Goal: Check status: Check status

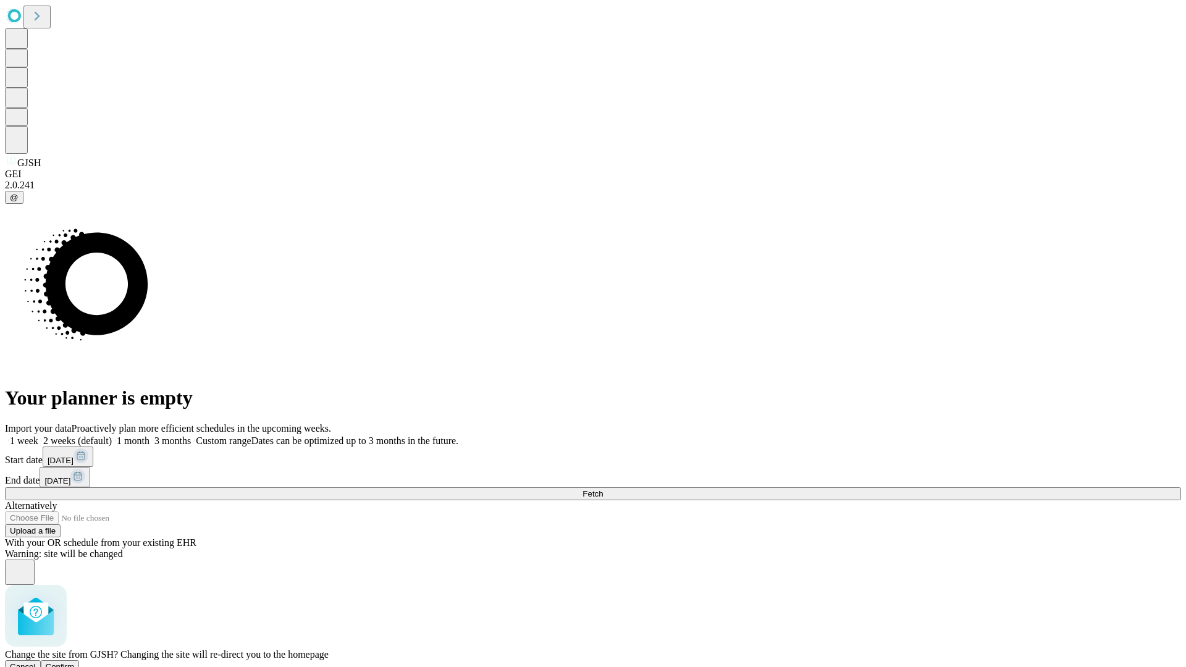
click at [75, 662] on span "Confirm" at bounding box center [60, 666] width 29 height 9
click at [38, 435] on label "1 week" at bounding box center [21, 440] width 33 height 10
click at [603, 489] on span "Fetch" at bounding box center [592, 493] width 20 height 9
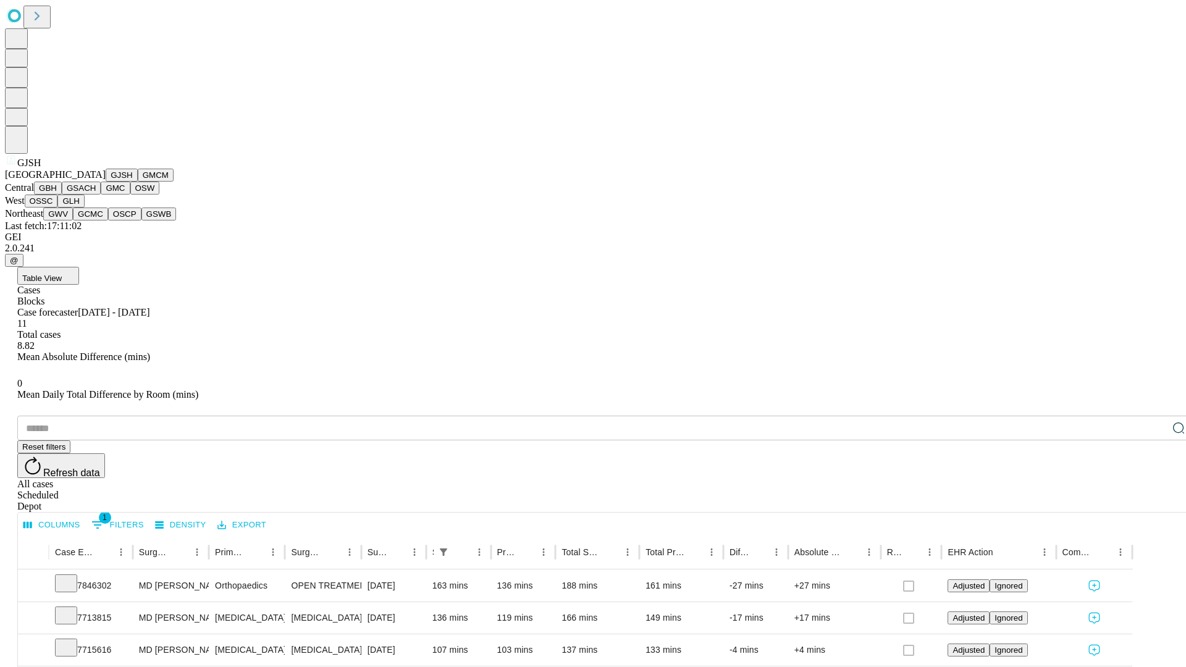
click at [138, 182] on button "GMCM" at bounding box center [156, 175] width 36 height 13
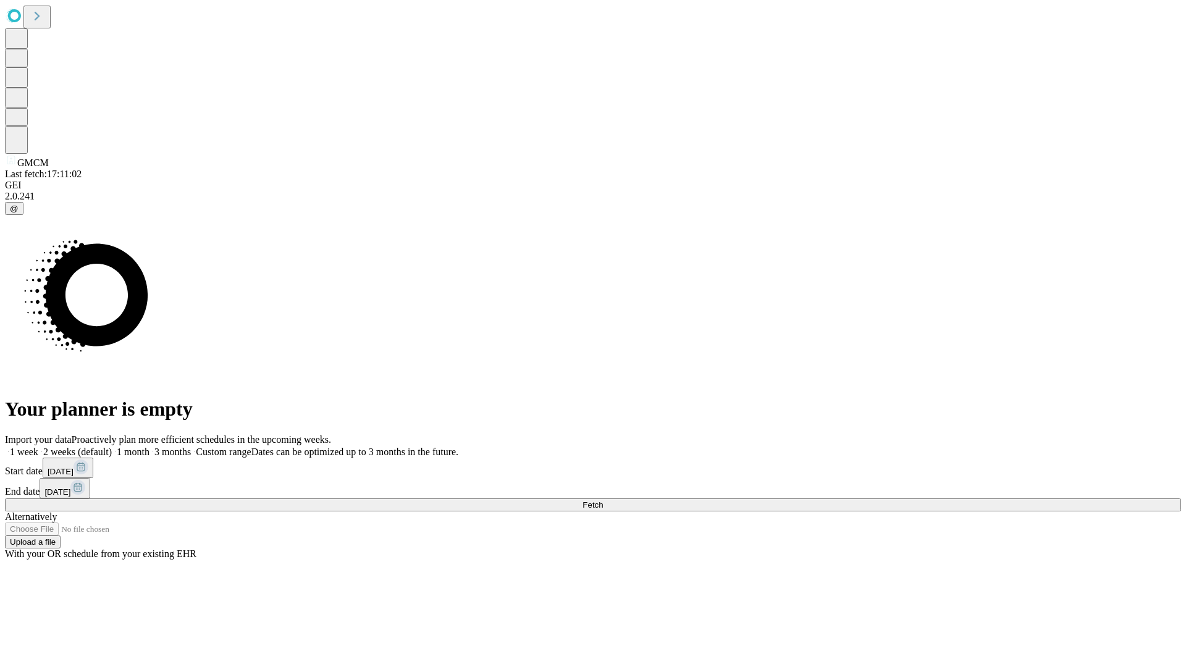
click at [603, 500] on span "Fetch" at bounding box center [592, 504] width 20 height 9
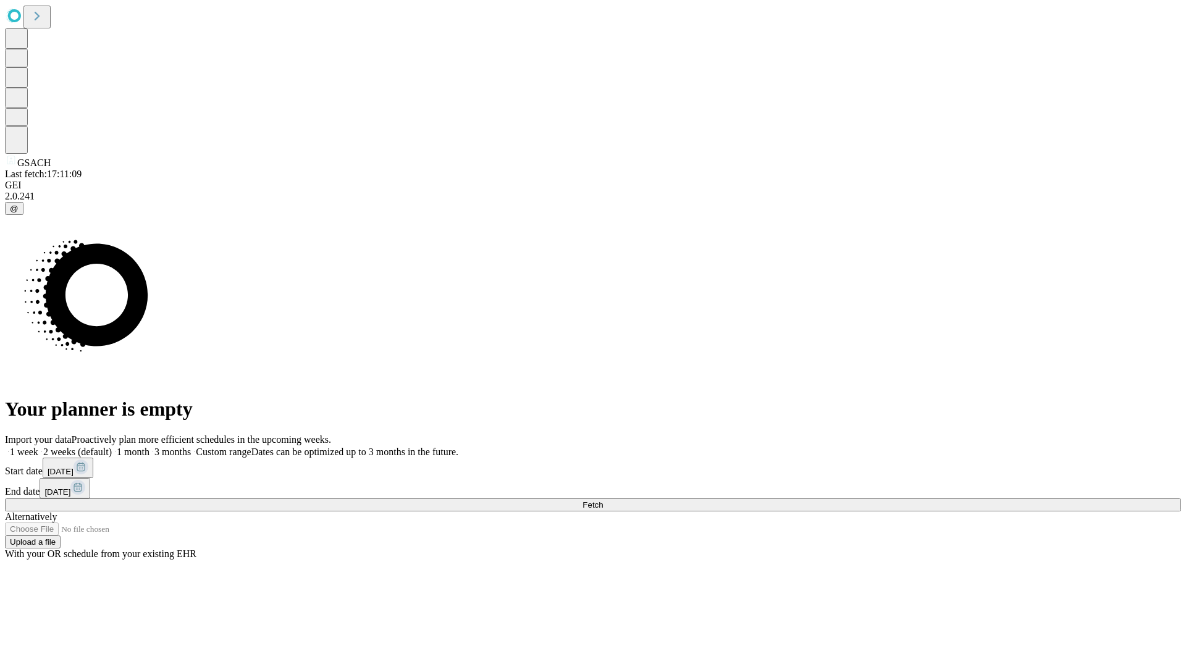
click at [603, 500] on span "Fetch" at bounding box center [592, 504] width 20 height 9
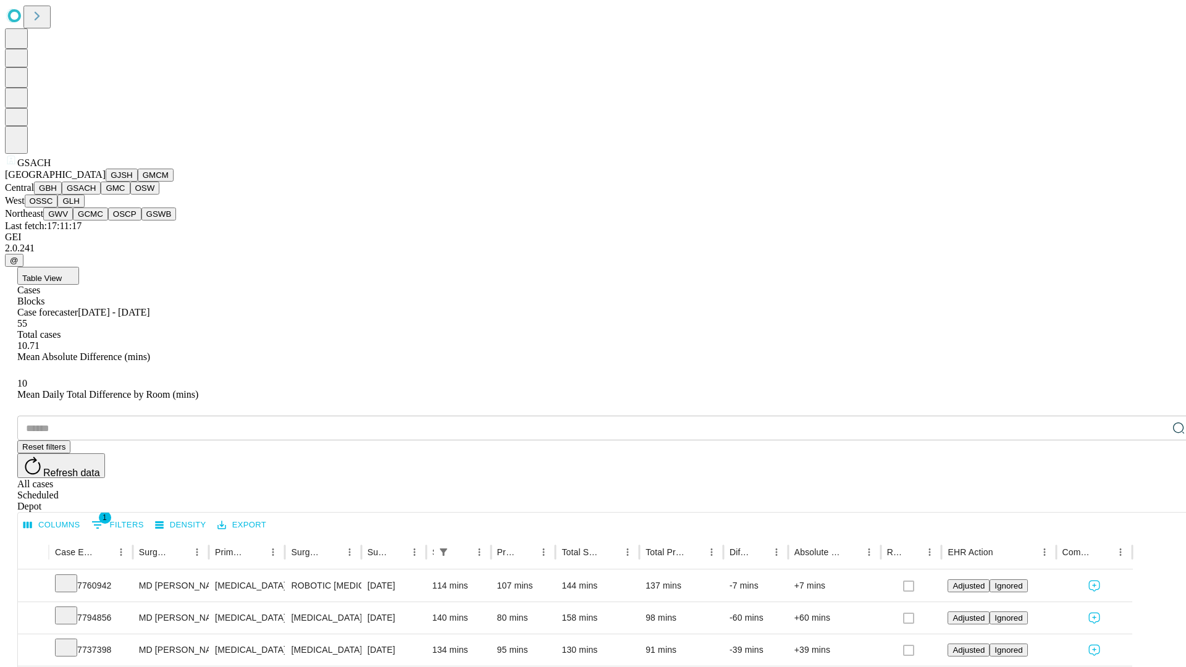
click at [101, 195] on button "GMC" at bounding box center [115, 188] width 29 height 13
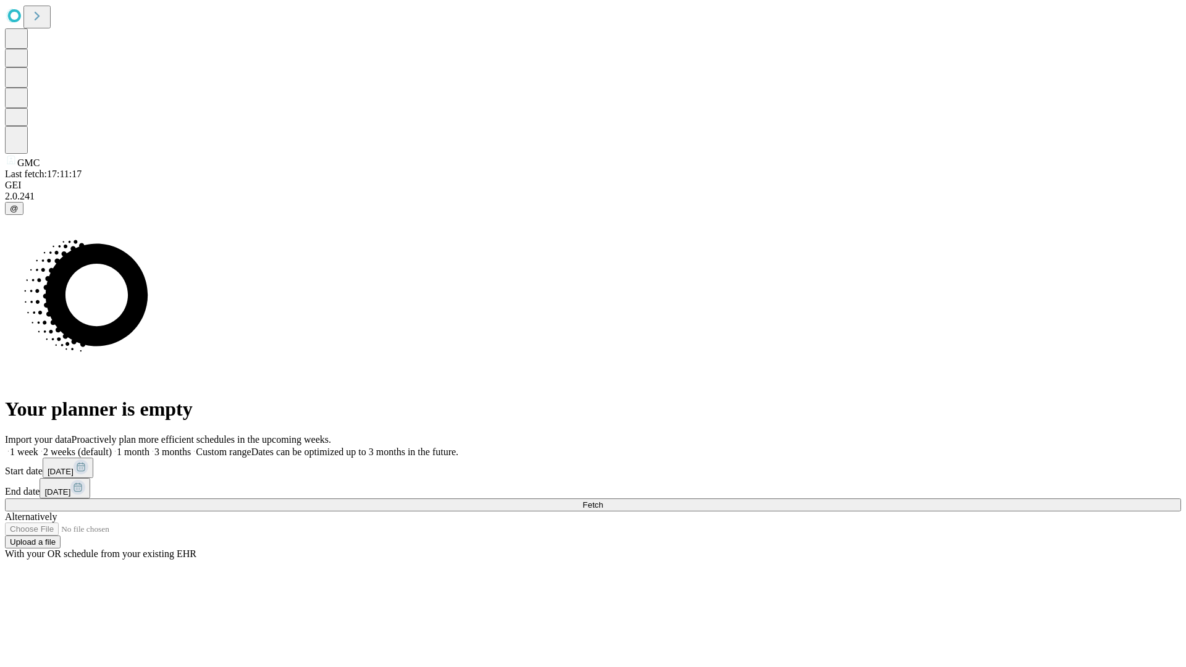
click at [38, 446] on label "1 week" at bounding box center [21, 451] width 33 height 10
click at [603, 500] on span "Fetch" at bounding box center [592, 504] width 20 height 9
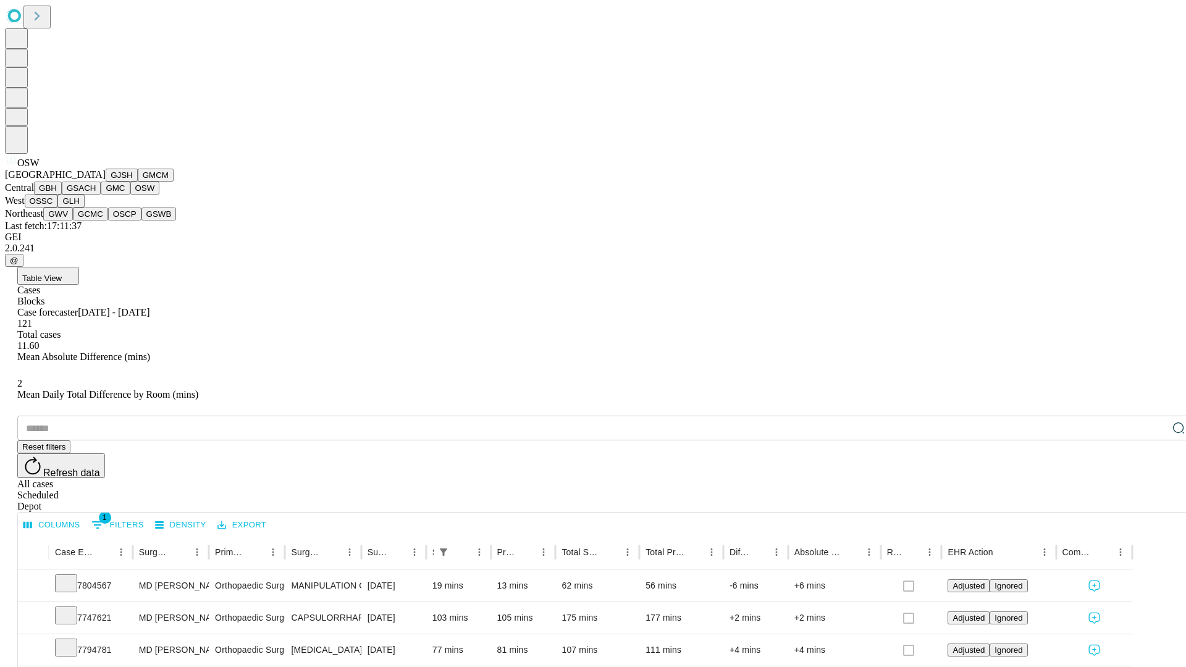
click at [58, 207] on button "OSSC" at bounding box center [41, 201] width 33 height 13
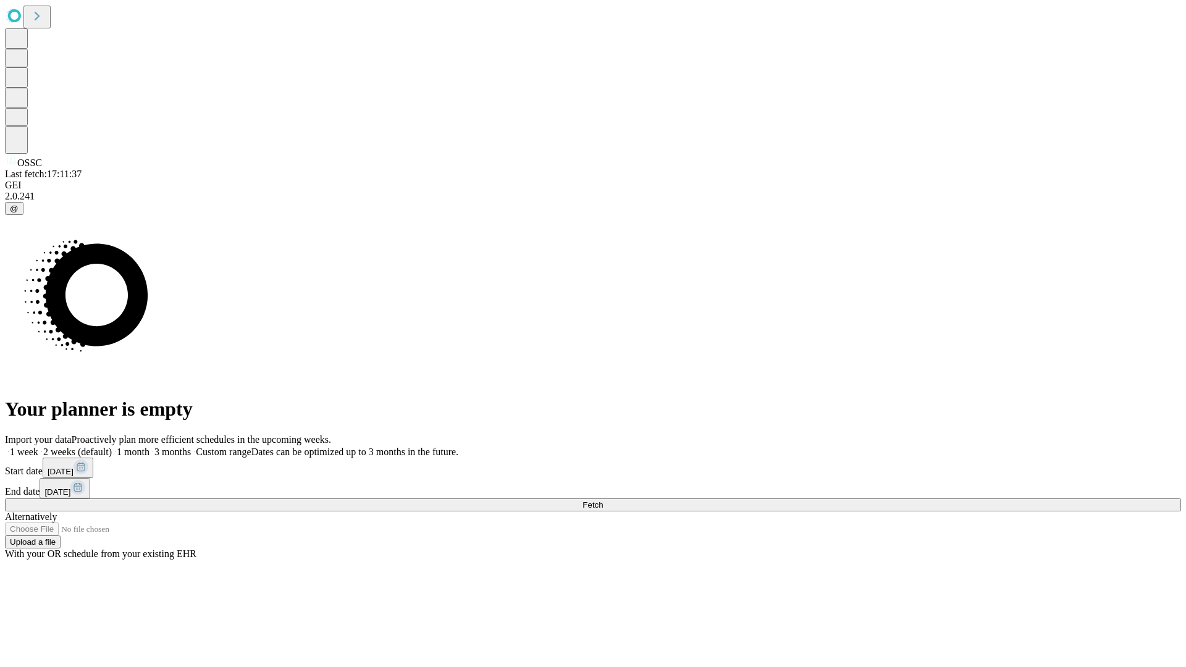
click at [38, 446] on label "1 week" at bounding box center [21, 451] width 33 height 10
click at [603, 500] on span "Fetch" at bounding box center [592, 504] width 20 height 9
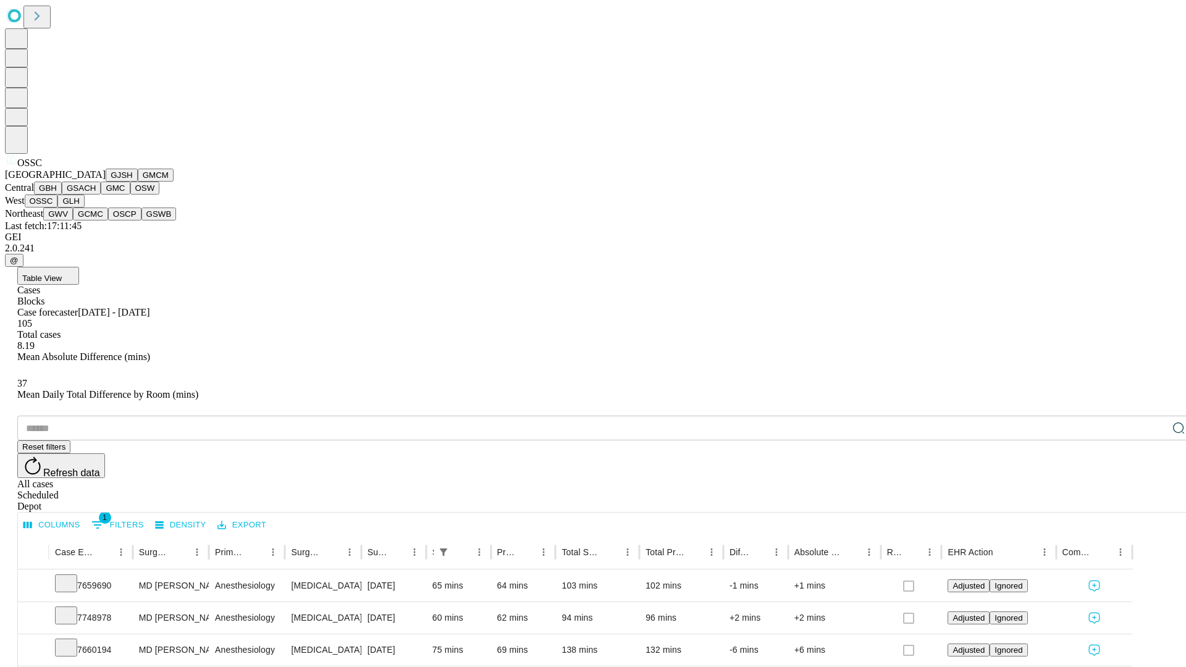
click at [84, 207] on button "GLH" at bounding box center [70, 201] width 27 height 13
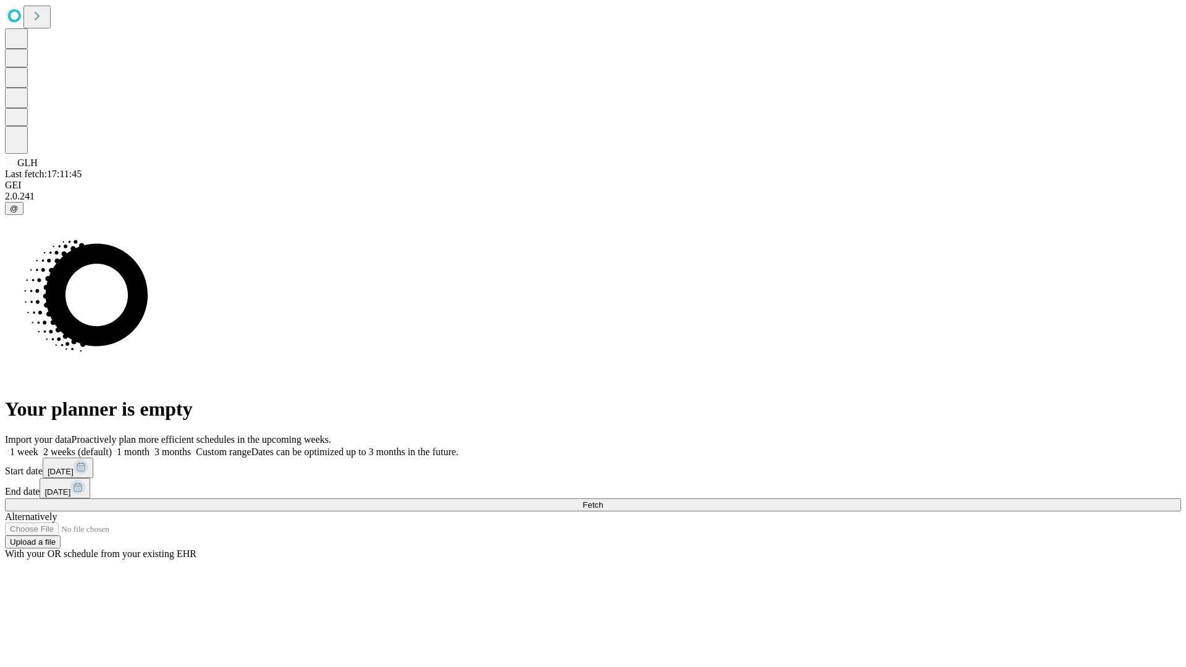
click at [603, 500] on span "Fetch" at bounding box center [592, 504] width 20 height 9
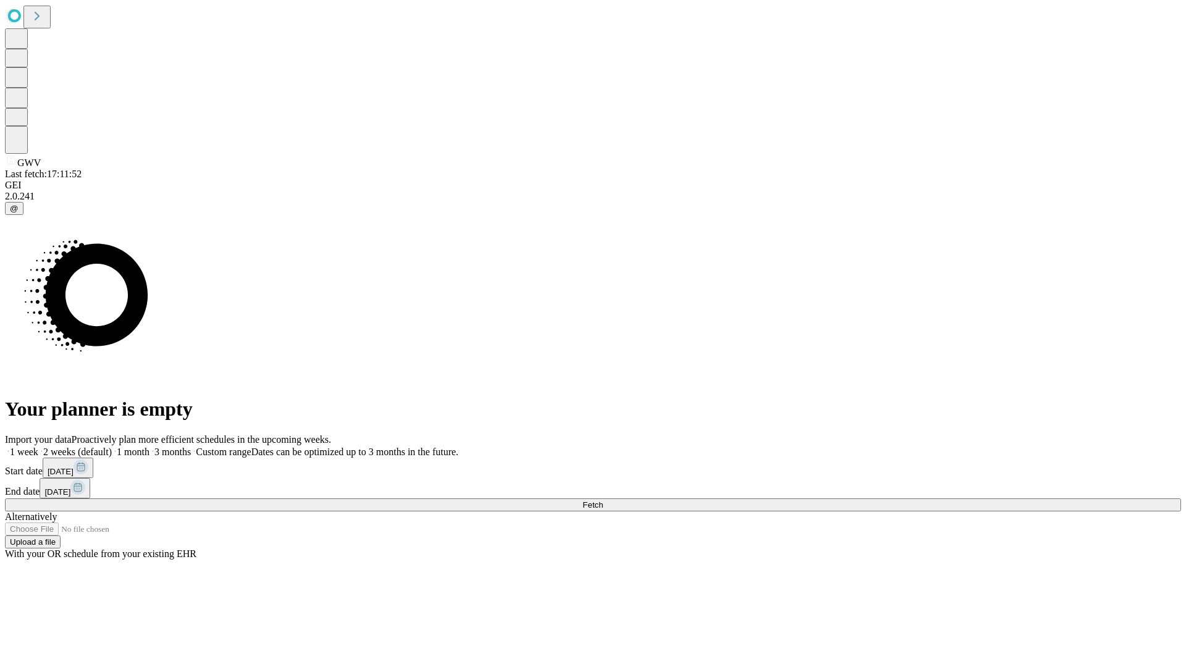
click at [38, 446] on label "1 week" at bounding box center [21, 451] width 33 height 10
click at [603, 500] on span "Fetch" at bounding box center [592, 504] width 20 height 9
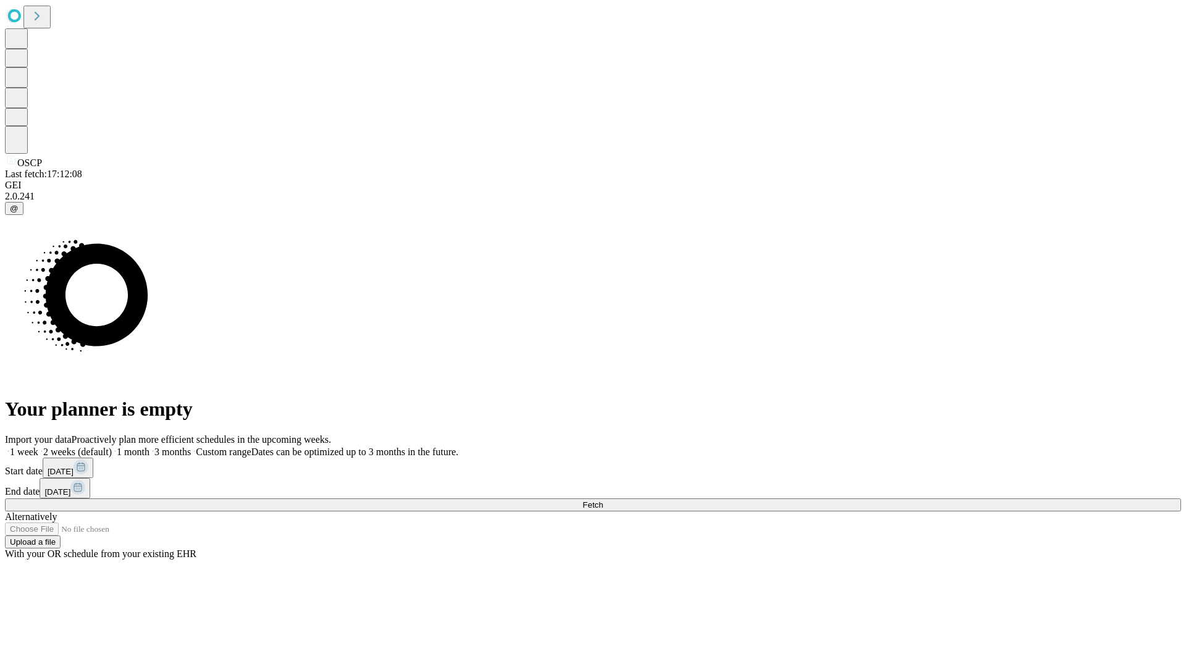
click at [603, 500] on span "Fetch" at bounding box center [592, 504] width 20 height 9
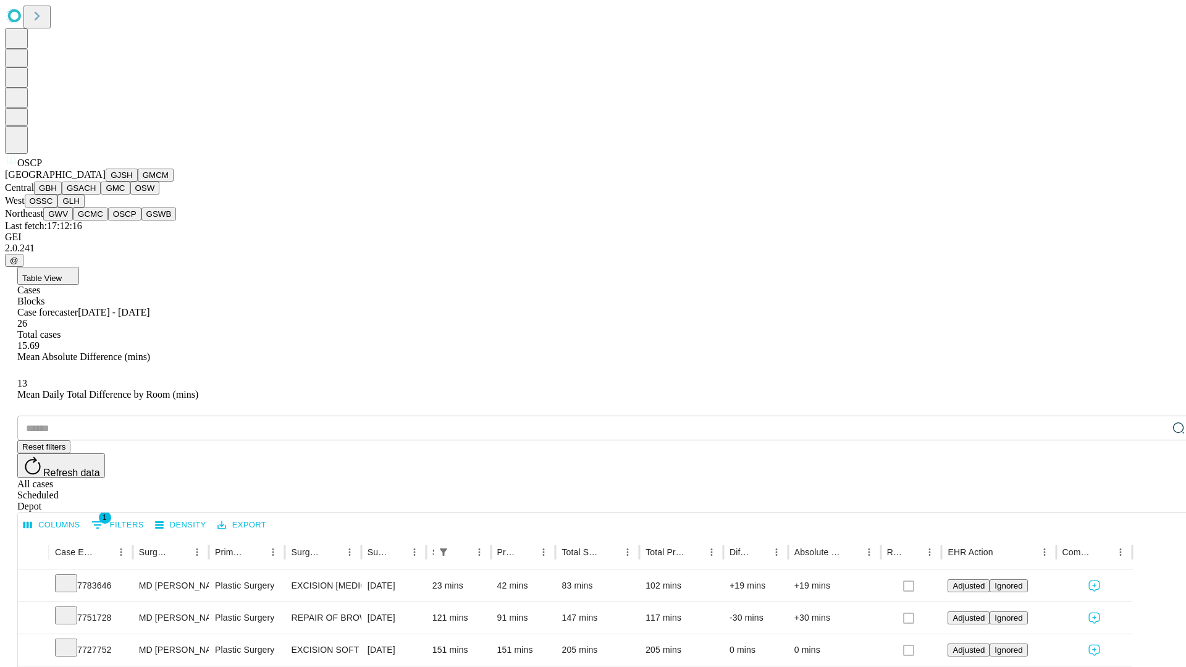
click at [141, 220] on button "GSWB" at bounding box center [158, 213] width 35 height 13
